Goal: Information Seeking & Learning: Find specific fact

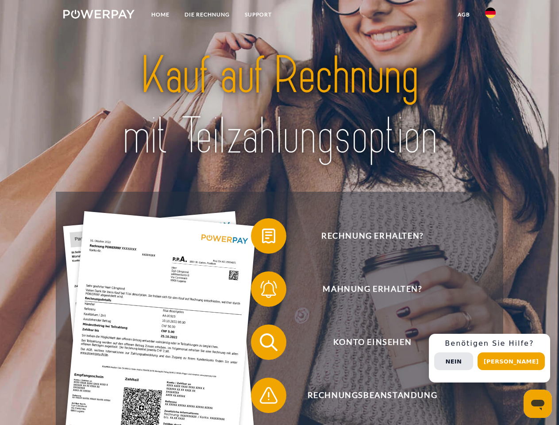
click at [99, 16] on img at bounding box center [98, 14] width 71 height 9
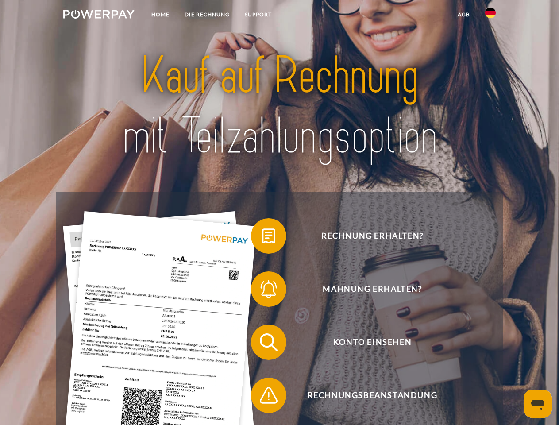
click at [491, 16] on img at bounding box center [490, 13] width 11 height 11
click at [464, 15] on link "agb" at bounding box center [463, 15] width 27 height 16
click at [262, 238] on span at bounding box center [255, 236] width 44 height 44
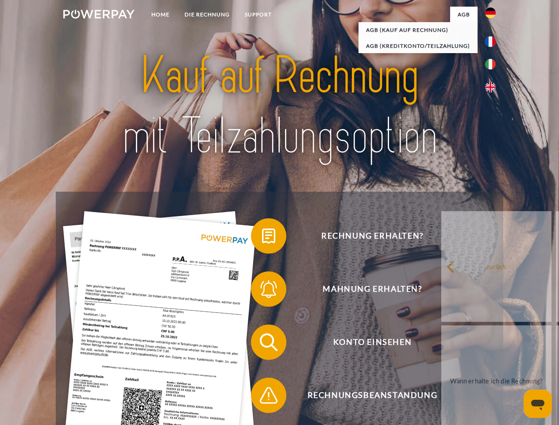
click at [262, 291] on span at bounding box center [255, 289] width 44 height 44
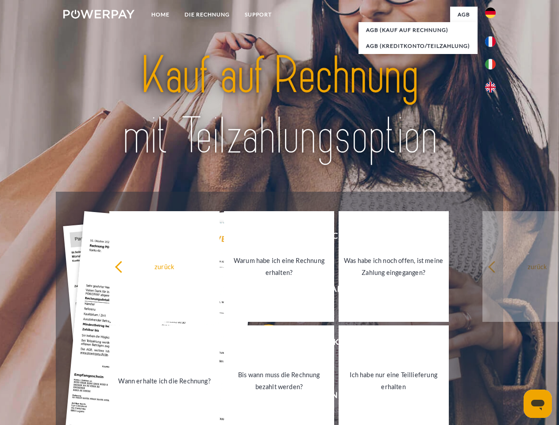
click at [262, 344] on link "Bis wann muss die Rechnung bezahlt werden?" at bounding box center [279, 381] width 110 height 111
click at [262, 397] on link "Bis wann muss die Rechnung bezahlt werden?" at bounding box center [279, 381] width 110 height 111
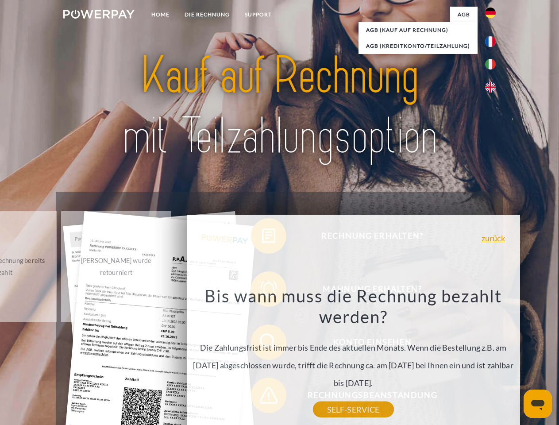
click at [471, 360] on span "Konto einsehen" at bounding box center [372, 342] width 217 height 35
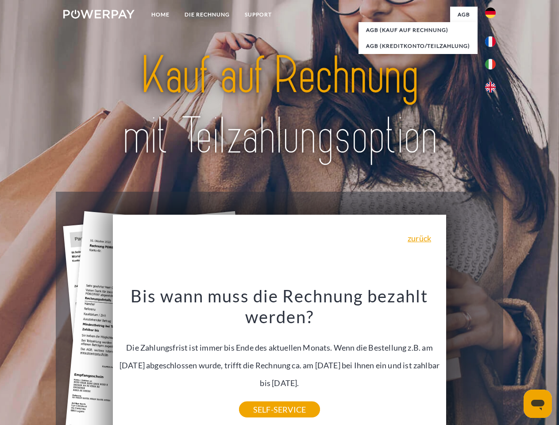
click at [515, 361] on header "Home DIE RECHNUNG SUPPORT" at bounding box center [279, 306] width 559 height 612
